Goal: Task Accomplishment & Management: Use online tool/utility

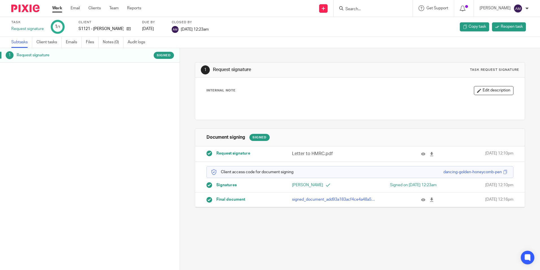
click at [312, 198] on p "signed_document_add93a183acf4ce4a48a564686a8f830.pdf" at bounding box center [334, 199] width 85 height 6
click at [430, 198] on icon at bounding box center [432, 199] width 4 height 4
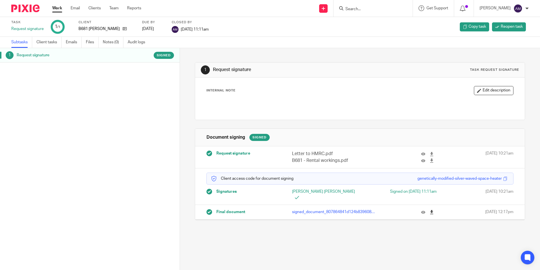
click at [430, 210] on icon at bounding box center [432, 212] width 4 height 4
